Goal: Find specific page/section: Find specific page/section

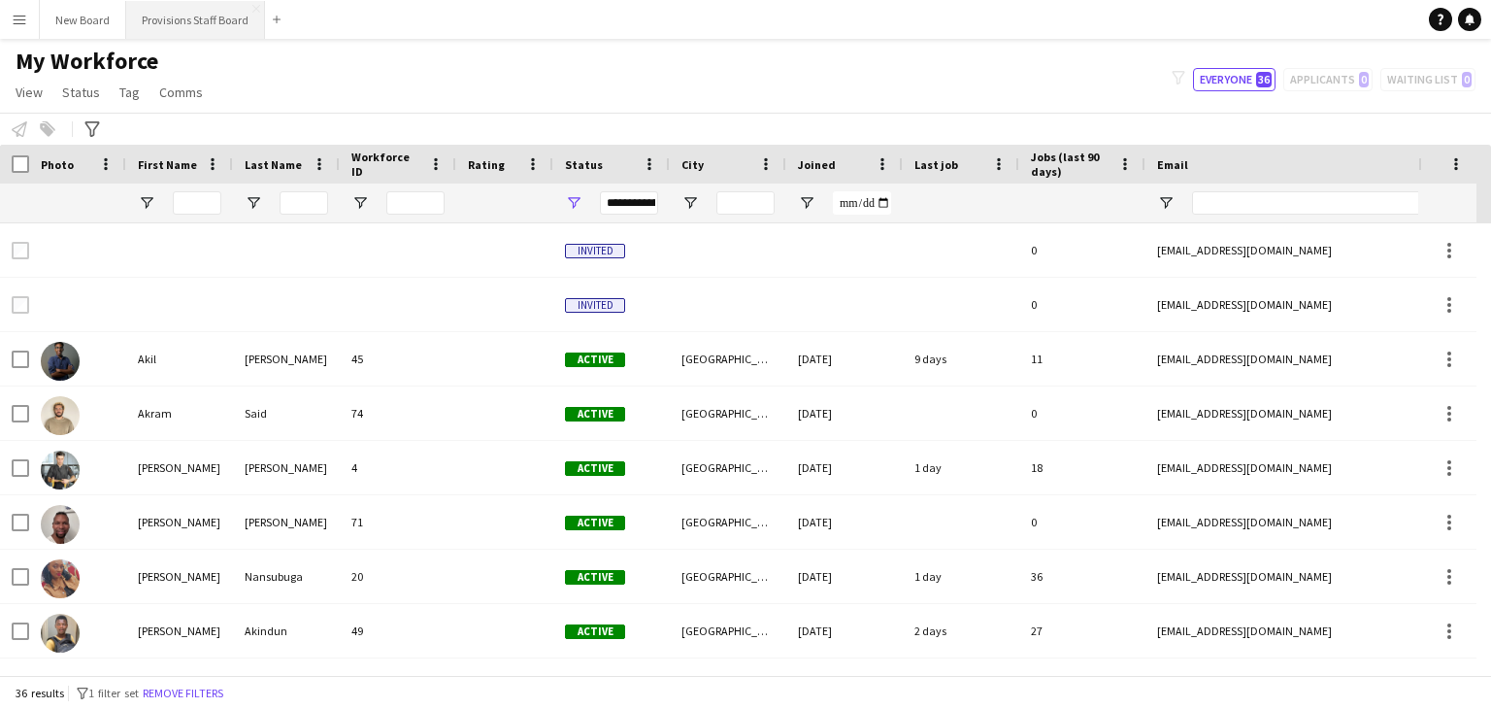
click at [212, 17] on button "Provisions Staff Board Close" at bounding box center [195, 20] width 139 height 38
